Goal: Information Seeking & Learning: Understand process/instructions

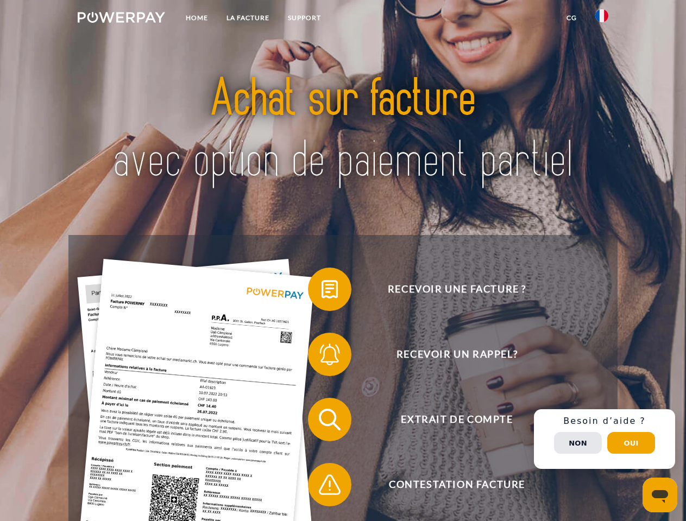
click at [121, 19] on img at bounding box center [121, 17] width 87 height 11
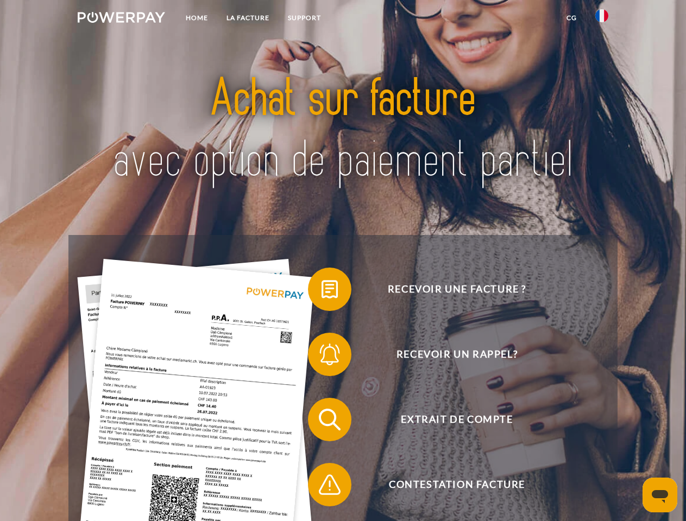
click at [602, 19] on img at bounding box center [601, 15] width 13 height 13
click at [571, 18] on link "CG" at bounding box center [571, 18] width 29 height 20
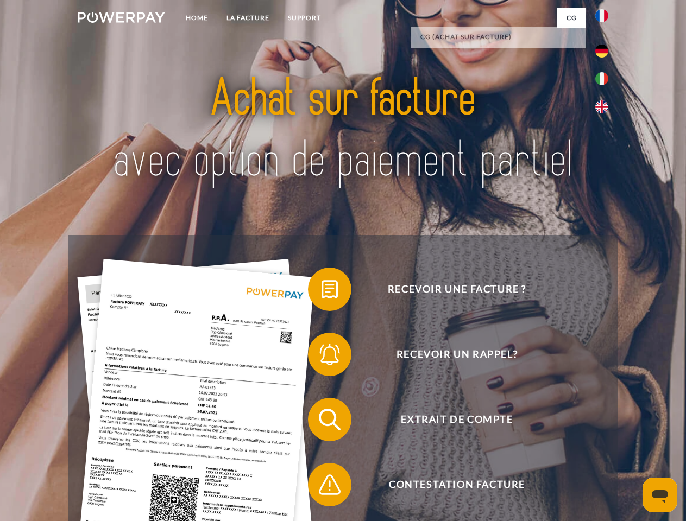
click at [321, 292] on span at bounding box center [313, 289] width 54 height 54
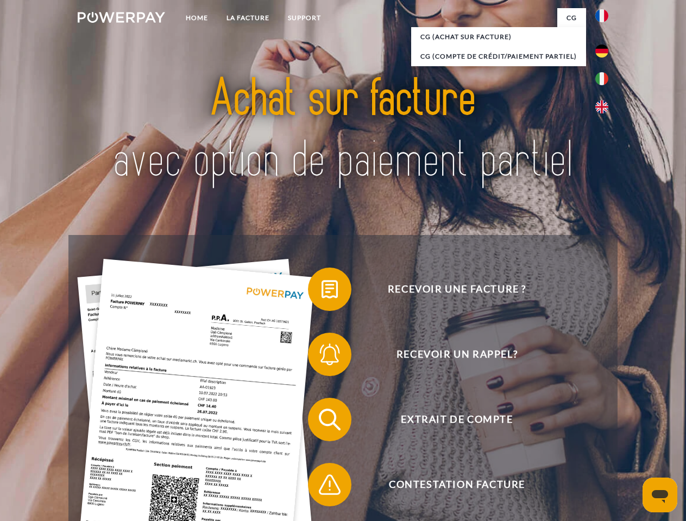
click at [321, 357] on div "Recevoir une facture ? Recevoir un rappel? Extrait de compte retour" at bounding box center [342, 452] width 548 height 434
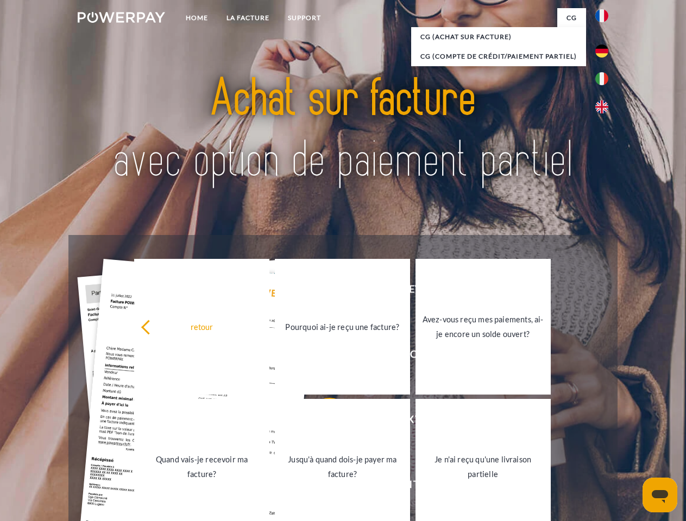
click at [321, 422] on link "Jusqu'à quand dois-je payer ma facture?" at bounding box center [342, 467] width 135 height 136
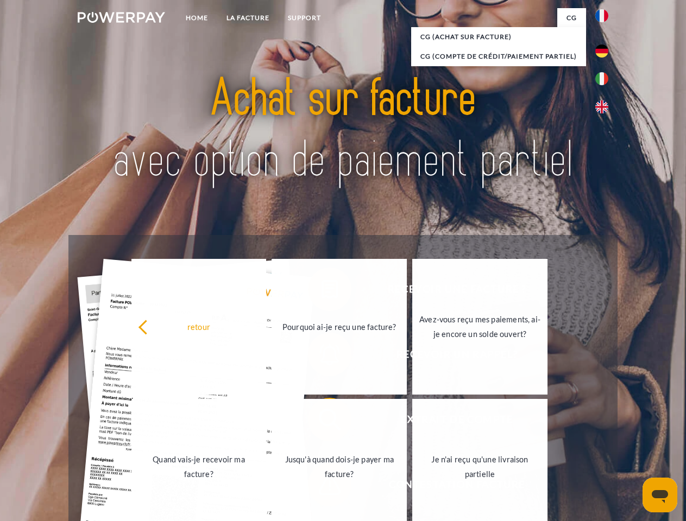
click at [321, 487] on span at bounding box center [313, 485] width 54 height 54
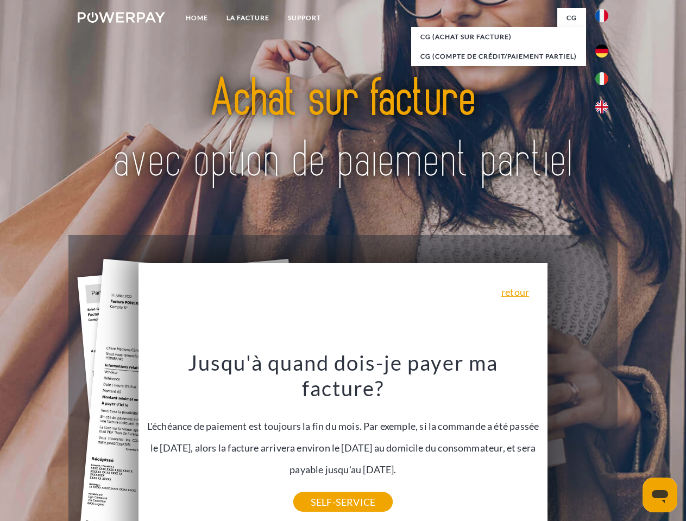
click at [604, 439] on div "Recevoir une facture ? Recevoir un rappel? Extrait de compte retour" at bounding box center [342, 452] width 548 height 434
click at [578, 441] on span "Extrait de compte" at bounding box center [457, 419] width 266 height 43
click at [631, 443] on header "Home LA FACTURE Support" at bounding box center [343, 375] width 686 height 750
